Goal: Task Accomplishment & Management: Manage account settings

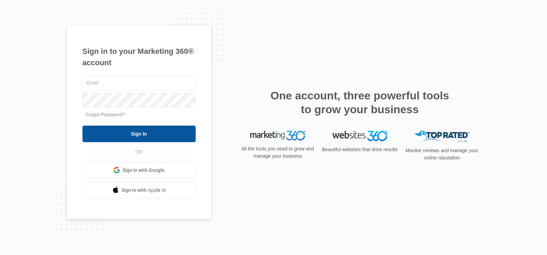
type input "[DOMAIN_NAME][EMAIL_ADDRESS][DOMAIN_NAME]"
click at [167, 136] on input "Sign In" at bounding box center [139, 134] width 113 height 17
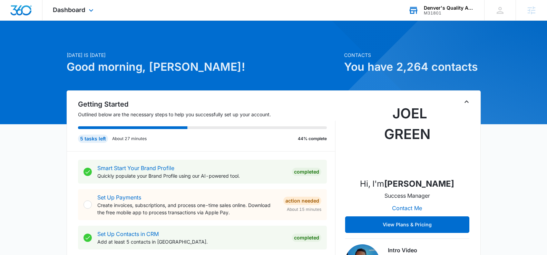
click at [436, 13] on div "M31801" at bounding box center [449, 13] width 50 height 5
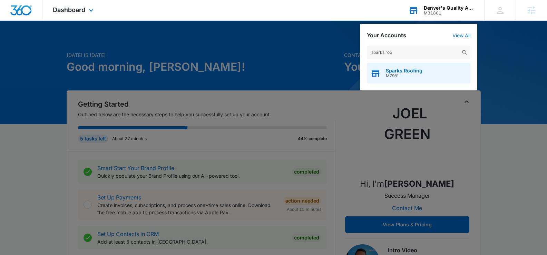
type input "sparks roo"
click at [408, 70] on span "Sparks Roofing" at bounding box center [404, 71] width 37 height 6
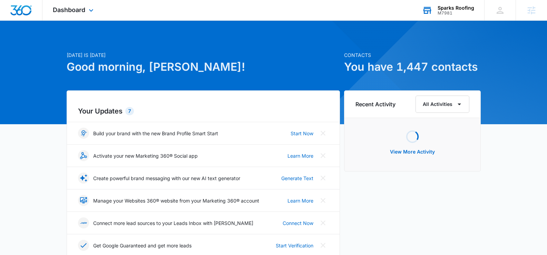
click at [91, 15] on div "Dashboard Apps Reputation Websites Forms CRM Email Social Shop Payments POS Con…" at bounding box center [73, 10] width 63 height 20
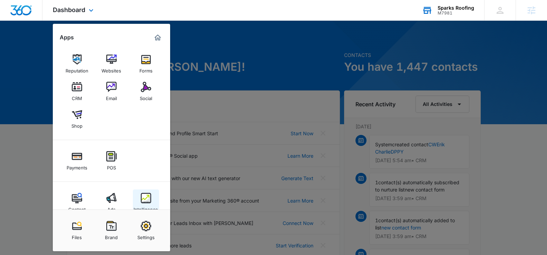
scroll to position [14, 0]
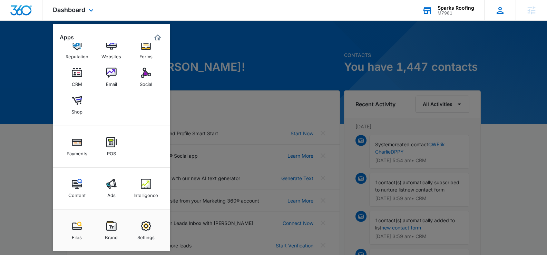
click at [498, 7] on icon at bounding box center [500, 10] width 10 height 10
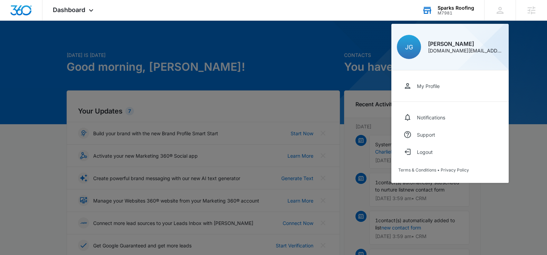
click at [435, 86] on div "My Profile" at bounding box center [428, 86] width 23 height 6
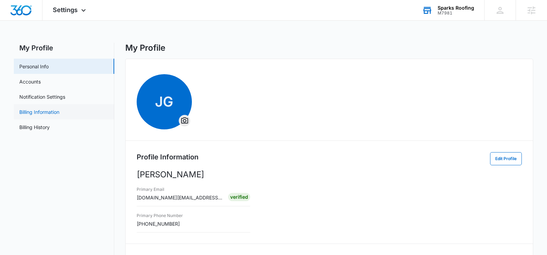
click at [52, 110] on link "Billing Information" at bounding box center [39, 111] width 40 height 7
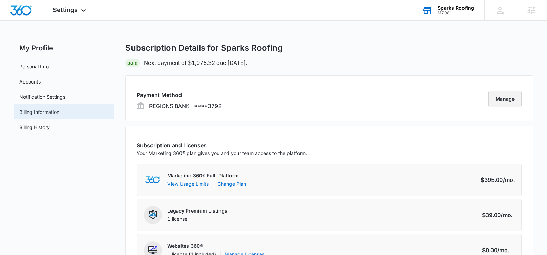
click at [495, 99] on button "Manage" at bounding box center [505, 99] width 33 height 17
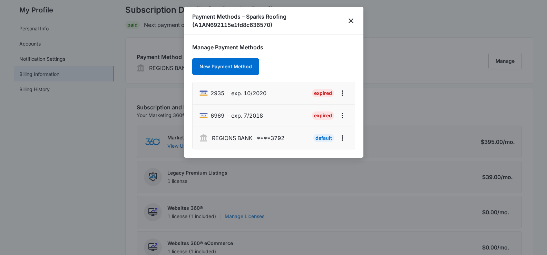
scroll to position [49, 0]
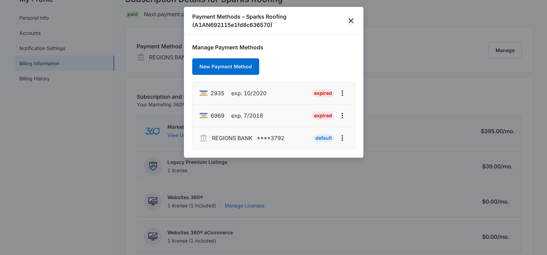
click at [351, 21] on icon "close" at bounding box center [351, 20] width 5 height 5
